Goal: Task Accomplishment & Management: Use online tool/utility

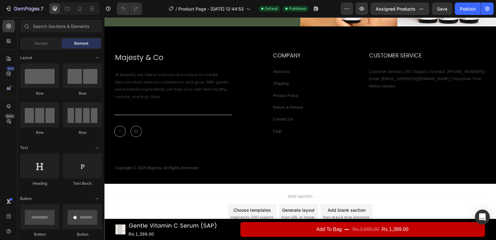
scroll to position [917, 0]
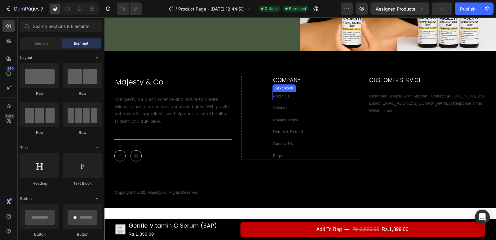
click at [287, 94] on p "About Us" at bounding box center [316, 95] width 86 height 7
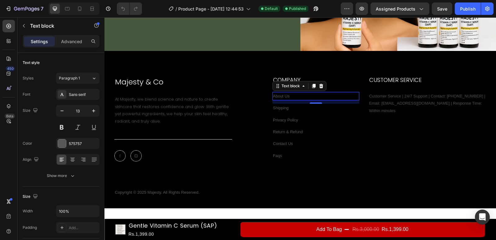
click at [284, 94] on p "About Us" at bounding box center [316, 95] width 86 height 7
click at [284, 95] on p "About Us" at bounding box center [316, 95] width 86 height 7
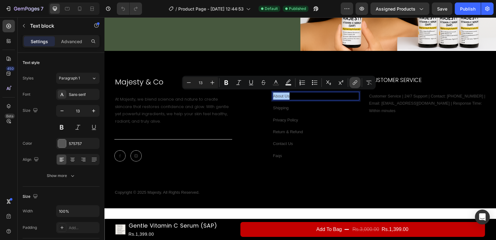
click at [350, 80] on button "link" at bounding box center [355, 82] width 11 height 11
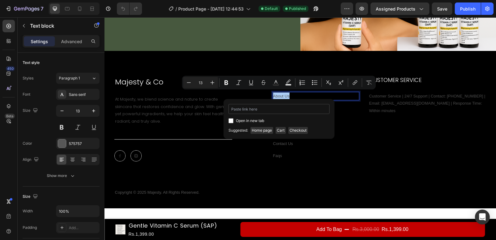
click at [281, 107] on input "Editor contextual toolbar" at bounding box center [279, 109] width 101 height 10
type input "[URL][DOMAIN_NAME]"
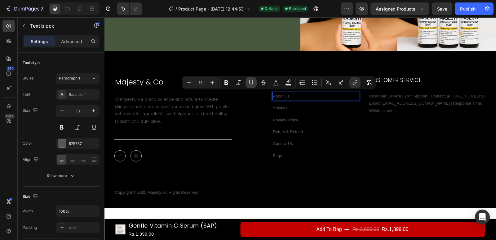
click at [251, 80] on icon "Editor contextual toolbar" at bounding box center [251, 82] width 6 height 6
click at [277, 105] on link "shipping" at bounding box center [281, 107] width 16 height 5
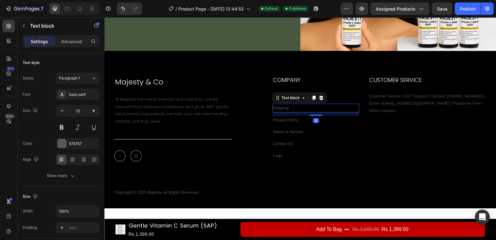
click at [277, 105] on link "shipping" at bounding box center [281, 107] width 16 height 5
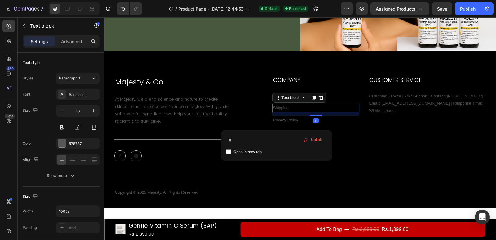
click at [277, 105] on link "shipping" at bounding box center [281, 107] width 16 height 5
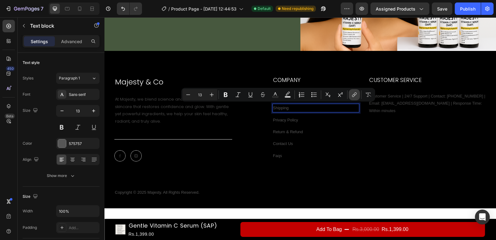
click at [354, 93] on icon "Editor contextual toolbar" at bounding box center [354, 94] width 6 height 6
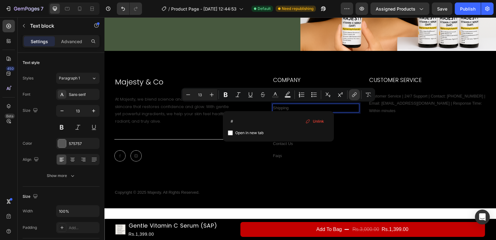
type input "#[URL][DOMAIN_NAME]"
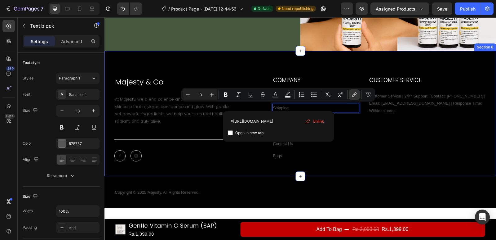
scroll to position [0, 21]
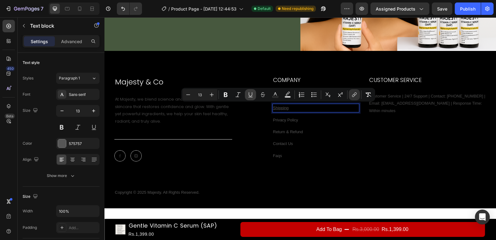
click at [248, 98] on button "Underline" at bounding box center [250, 94] width 11 height 11
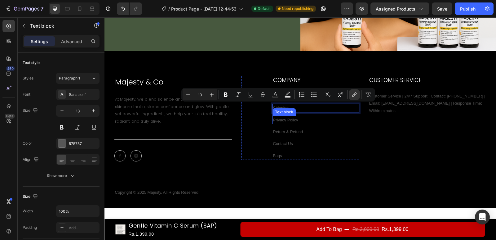
click at [287, 119] on link "privacy policy" at bounding box center [285, 120] width 25 height 5
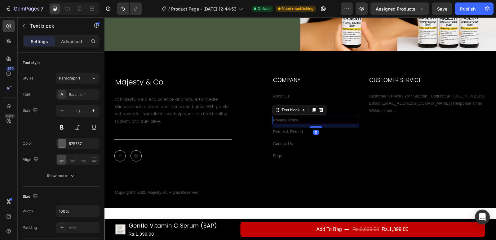
click at [288, 118] on link "privacy policy" at bounding box center [285, 120] width 25 height 5
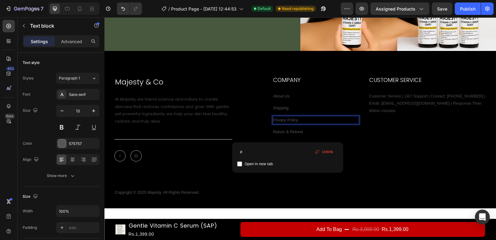
click at [288, 118] on link "privacy policy" at bounding box center [285, 120] width 25 height 5
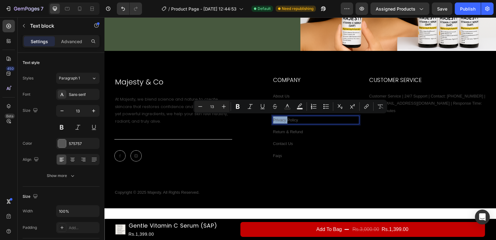
click at [288, 118] on link "privacy policy" at bounding box center [285, 120] width 25 height 5
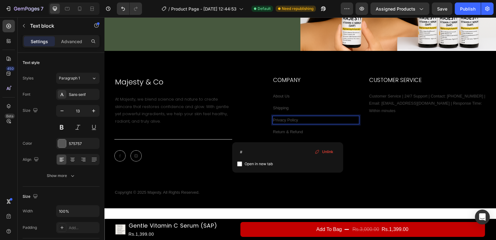
click at [288, 118] on link "privacy policy" at bounding box center [285, 120] width 25 height 5
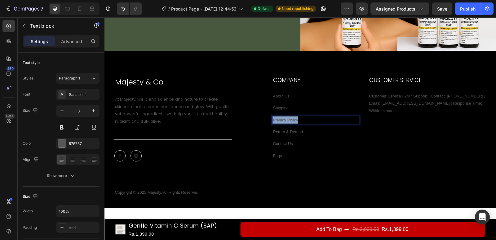
click at [288, 118] on link "privacy policy" at bounding box center [285, 120] width 25 height 5
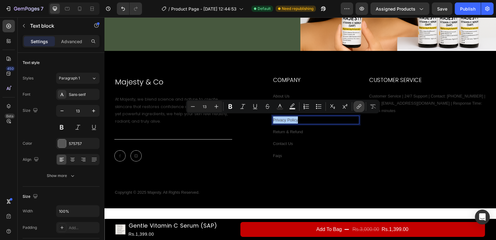
click at [357, 104] on icon "Editor contextual toolbar" at bounding box center [359, 106] width 6 height 6
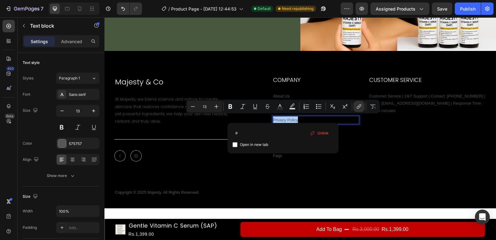
type input "#[URL][DOMAIN_NAME]"
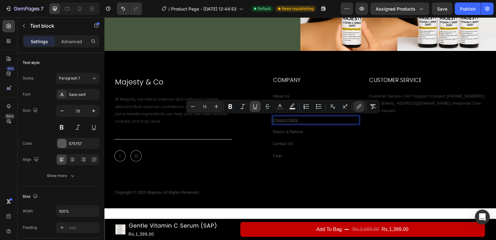
click at [257, 105] on icon "Editor contextual toolbar" at bounding box center [255, 106] width 6 height 6
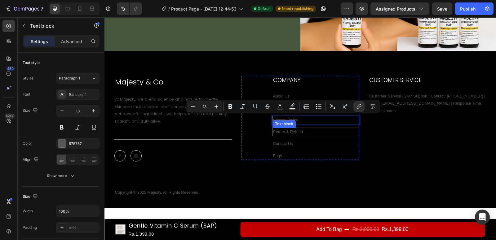
click at [286, 128] on p "return & refund" at bounding box center [316, 131] width 86 height 7
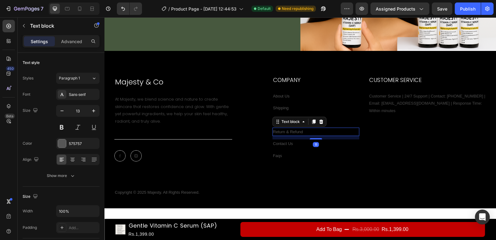
click at [286, 128] on p "return & refund" at bounding box center [316, 131] width 86 height 7
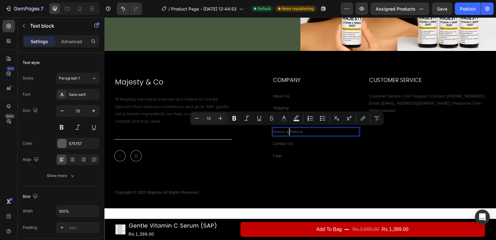
click at [286, 128] on p "return & refund" at bounding box center [316, 131] width 86 height 7
click at [363, 120] on icon "Editor contextual toolbar" at bounding box center [362, 118] width 6 height 6
click at [298, 129] on p "return & refund" at bounding box center [316, 131] width 86 height 7
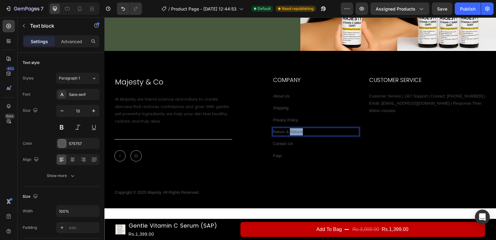
click at [298, 129] on p "return & refund" at bounding box center [316, 131] width 86 height 7
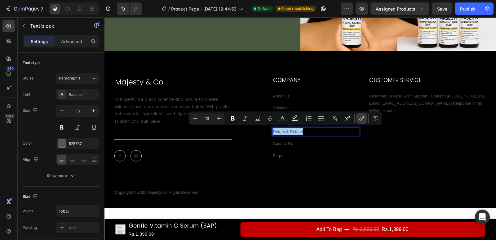
click at [360, 118] on icon "Editor contextual toolbar" at bounding box center [362, 118] width 6 height 6
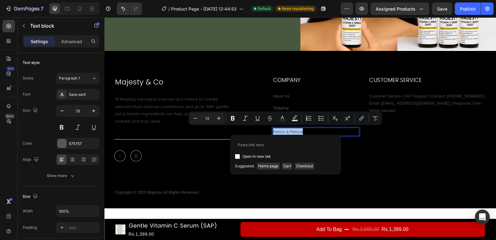
type input "[URL][DOMAIN_NAME]"
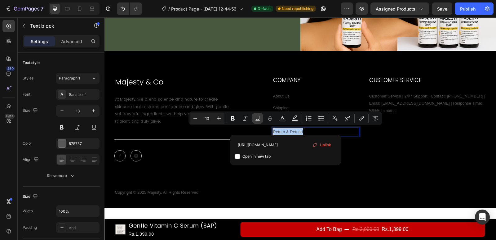
click at [256, 120] on icon "Editor contextual toolbar" at bounding box center [258, 120] width 4 height 0
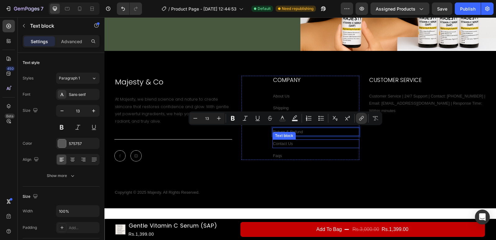
click at [327, 146] on div "contact us" at bounding box center [316, 143] width 87 height 8
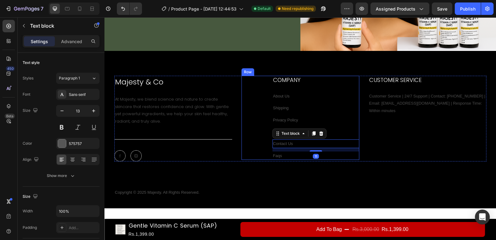
click at [352, 117] on p "privacy policy" at bounding box center [316, 119] width 86 height 7
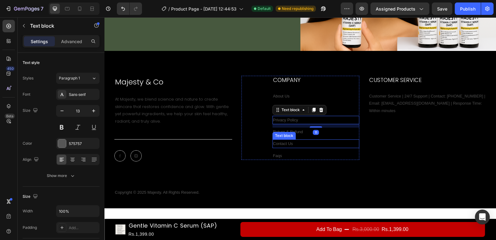
click at [297, 145] on p "contact us" at bounding box center [316, 143] width 86 height 7
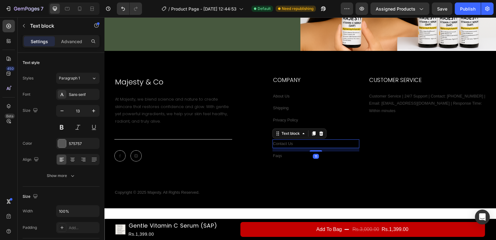
click at [294, 141] on p "contact us" at bounding box center [316, 143] width 86 height 7
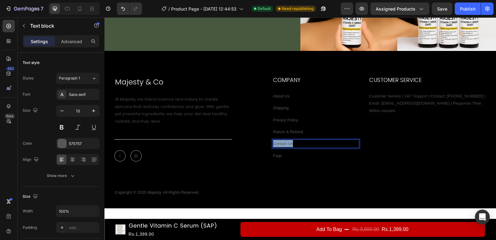
click at [294, 141] on p "contact us" at bounding box center [316, 143] width 86 height 7
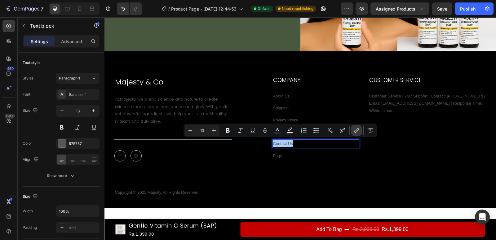
click at [354, 127] on button "link" at bounding box center [356, 130] width 11 height 11
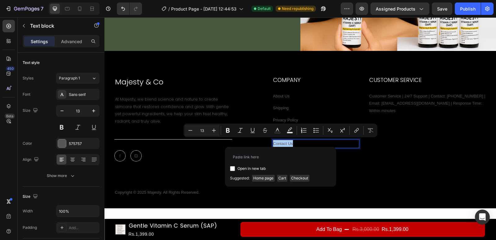
type input "[URL][DOMAIN_NAME]"
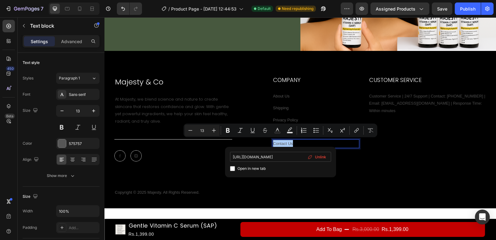
click at [281, 158] on input "[URL][DOMAIN_NAME]" at bounding box center [280, 157] width 101 height 10
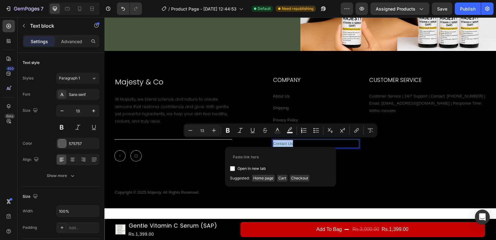
type input "[URL][DOMAIN_NAME]"
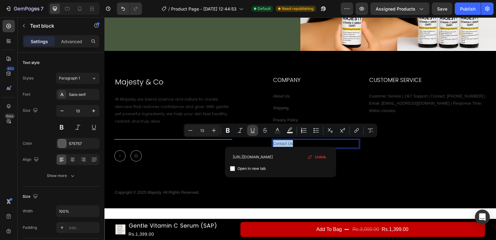
click at [250, 132] on icon "Editor contextual toolbar" at bounding box center [253, 130] width 6 height 6
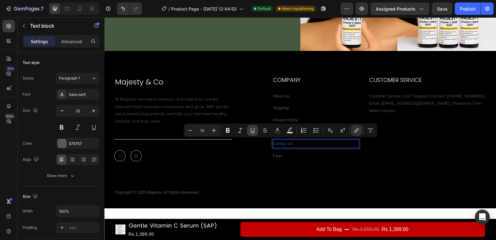
click at [253, 131] on icon "Editor contextual toolbar" at bounding box center [253, 130] width 6 height 6
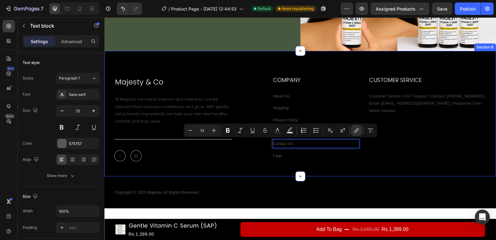
click at [326, 166] on div "Majesty & Co Heading At Majesty, we blend science and nature to create skincare…" at bounding box center [301, 126] width 392 height 100
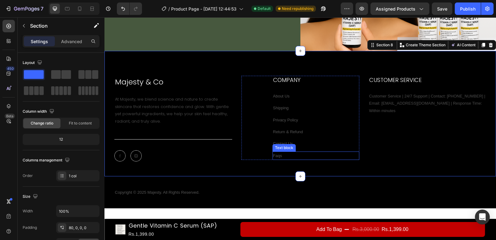
click at [276, 152] on p "faqs" at bounding box center [316, 155] width 86 height 7
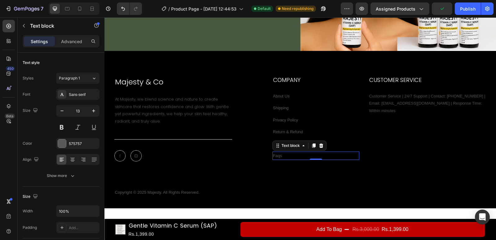
click at [283, 152] on p "faqs" at bounding box center [316, 155] width 86 height 7
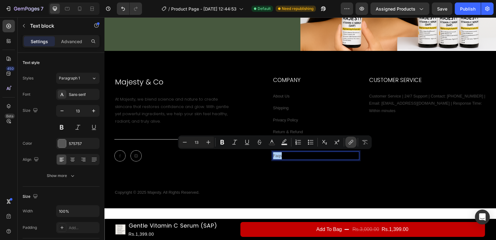
click at [351, 144] on icon "Editor contextual toolbar" at bounding box center [351, 142] width 6 height 6
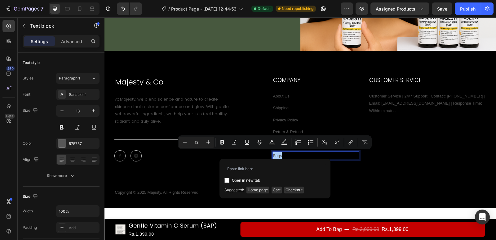
type input "[URL][DOMAIN_NAME]"
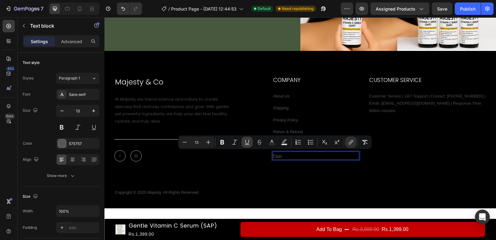
click at [249, 140] on icon "Editor contextual toolbar" at bounding box center [246, 142] width 3 height 4
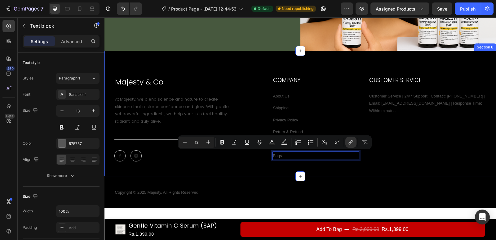
click at [274, 165] on div "Majesty & Co Heading At Majesty, we blend science and nature to create skincare…" at bounding box center [301, 126] width 392 height 100
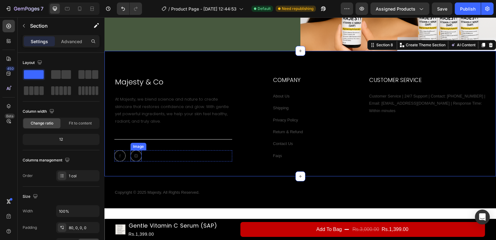
click at [136, 153] on img at bounding box center [136, 155] width 11 height 11
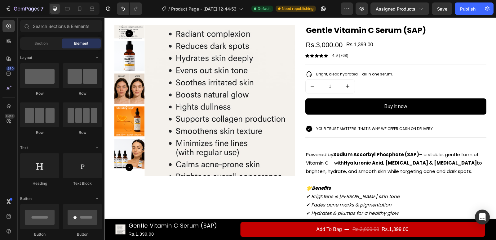
drag, startPoint x: 492, startPoint y: 18, endPoint x: 597, endPoint y: 35, distance: 105.8
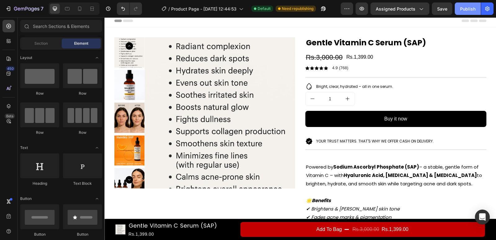
click at [466, 5] on button "Publish" at bounding box center [468, 8] width 26 height 12
